Goal: Task Accomplishment & Management: Use online tool/utility

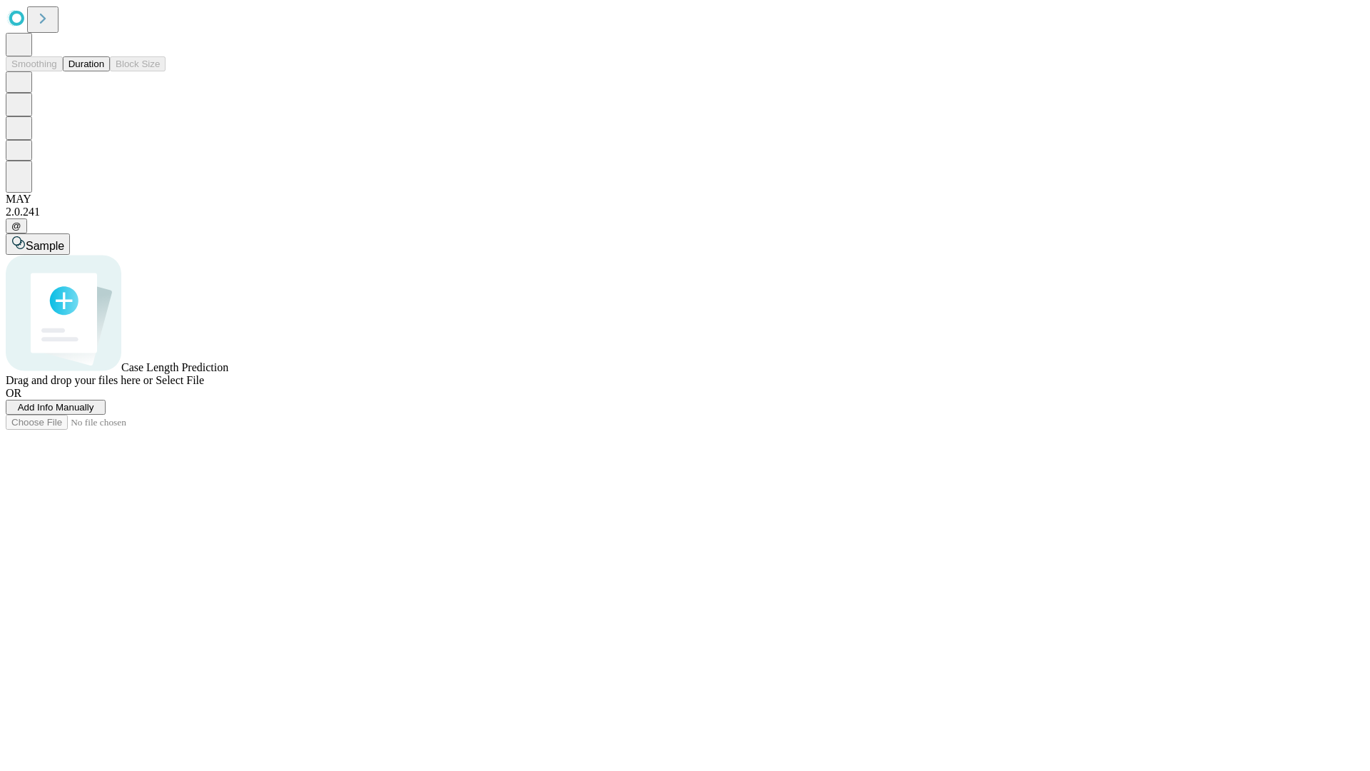
click at [104, 71] on button "Duration" at bounding box center [86, 63] width 47 height 15
click at [94, 412] on span "Add Info Manually" at bounding box center [56, 407] width 76 height 11
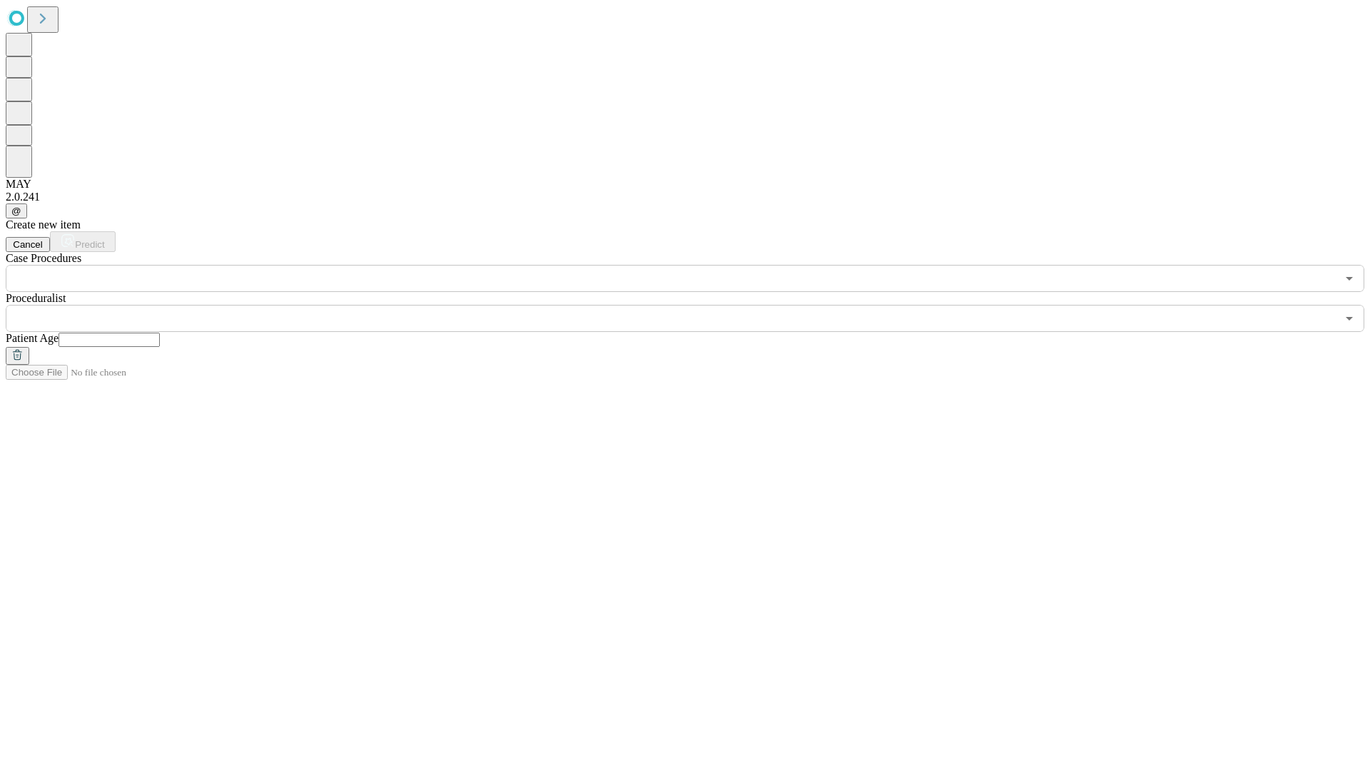
click at [160, 332] on input "text" at bounding box center [109, 339] width 101 height 14
type input "*"
click at [695, 305] on input "text" at bounding box center [671, 318] width 1331 height 27
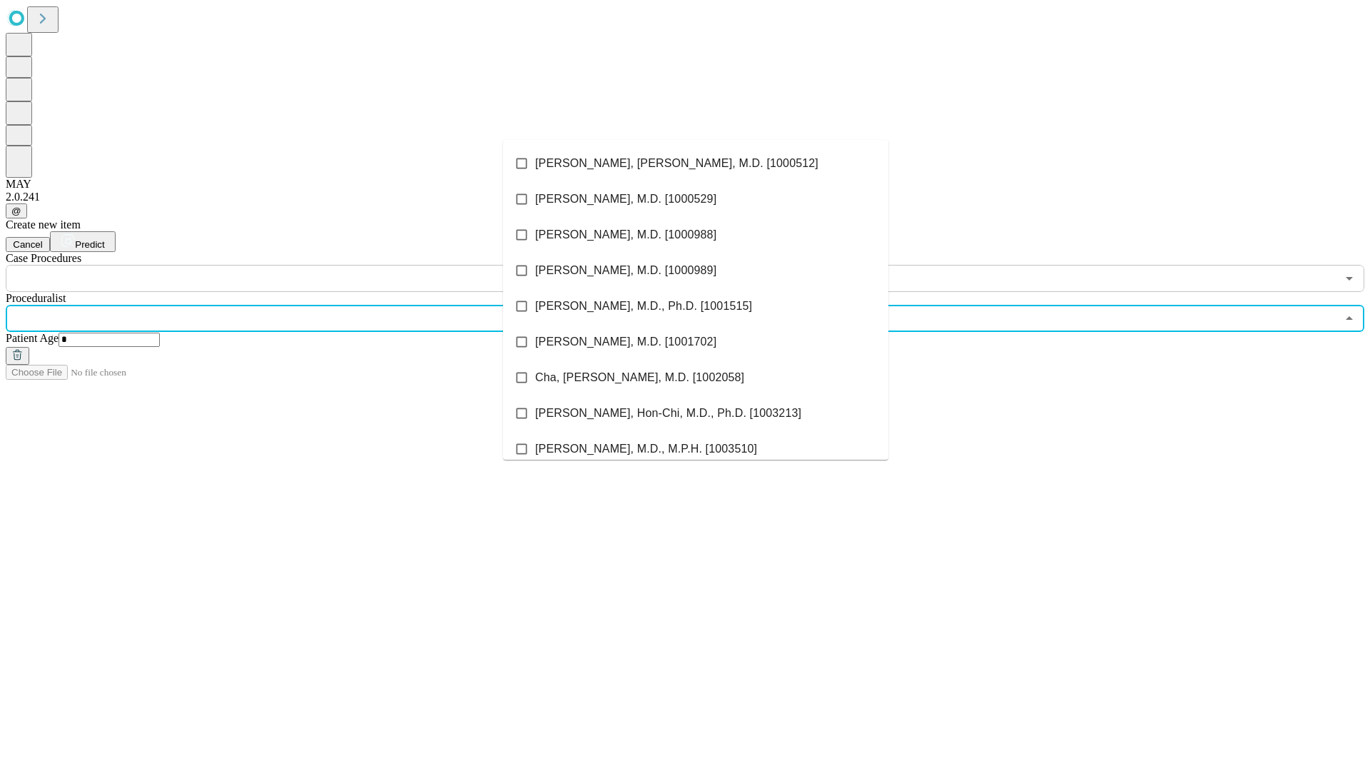
click at [696, 163] on li "[PERSON_NAME], [PERSON_NAME], M.D. [1000512]" at bounding box center [695, 164] width 385 height 36
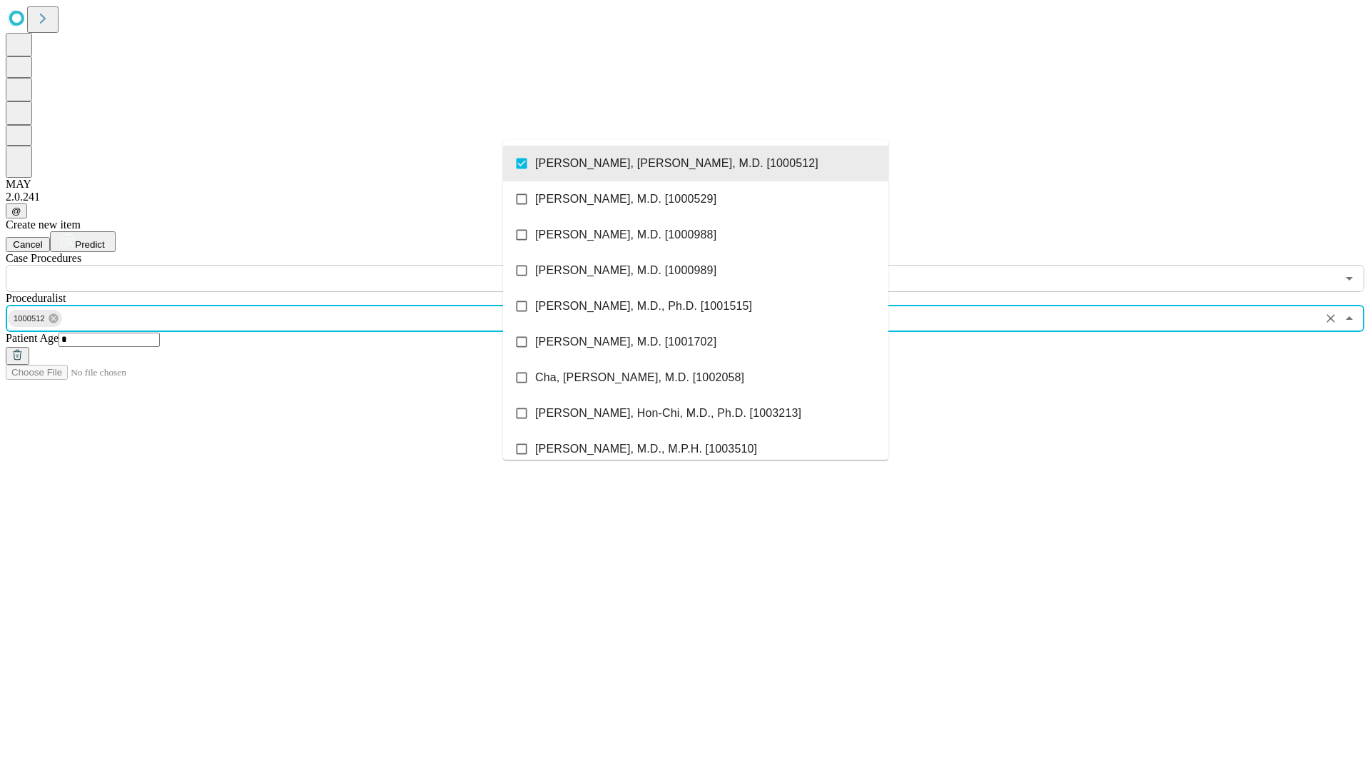
click at [300, 265] on input "text" at bounding box center [671, 278] width 1331 height 27
